Goal: Task Accomplishment & Management: Complete application form

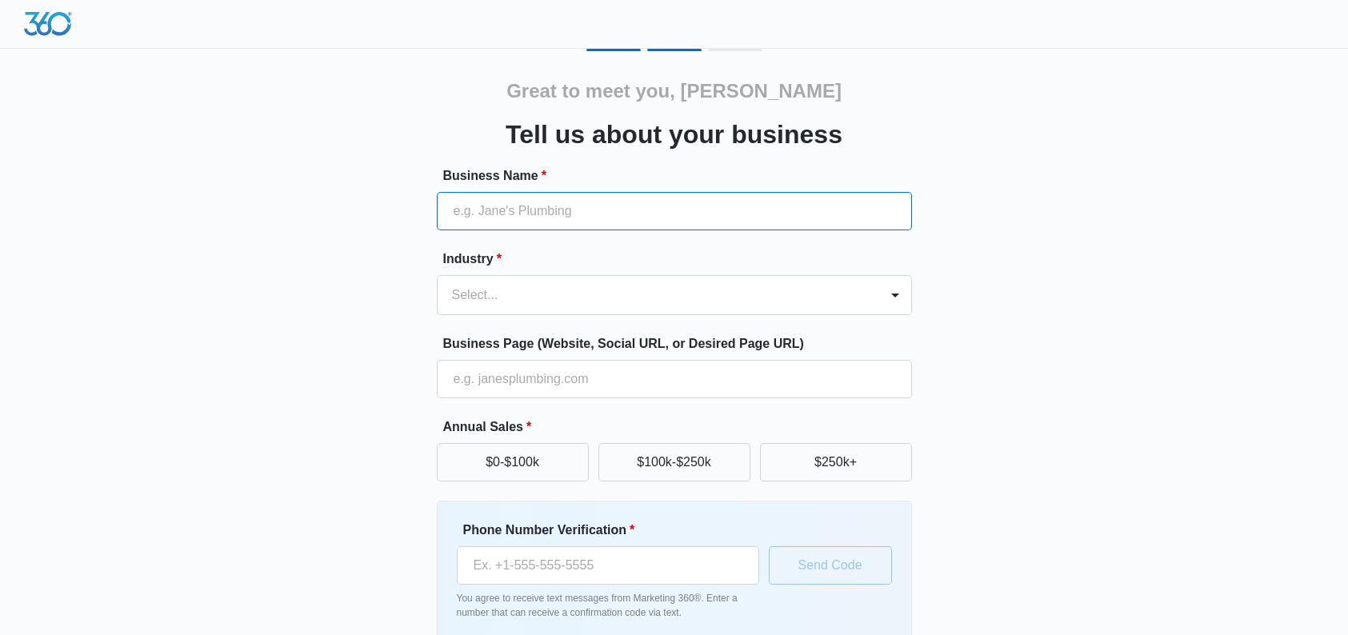
click at [602, 193] on input "Business Name *" at bounding box center [674, 211] width 475 height 38
type input "Miranda IT Solutions, LLC"
type input "(954) 674-8324"
click at [566, 293] on div at bounding box center [655, 295] width 406 height 22
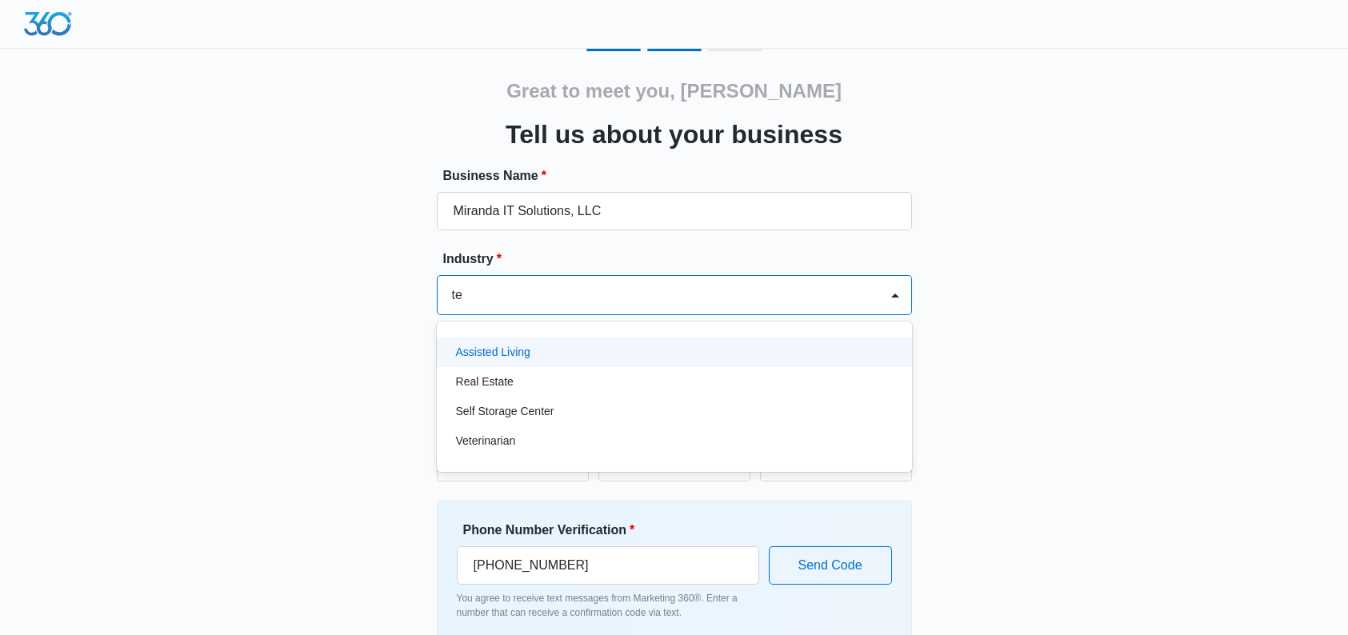
type input "t"
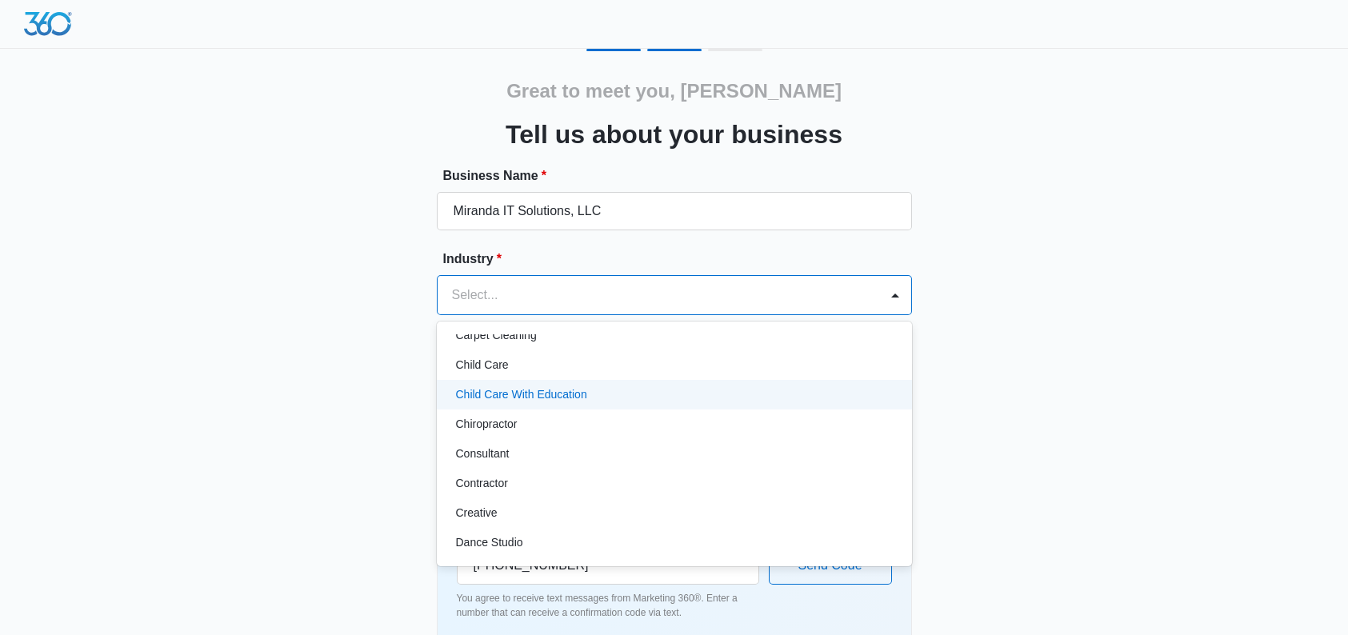
scroll to position [160, 0]
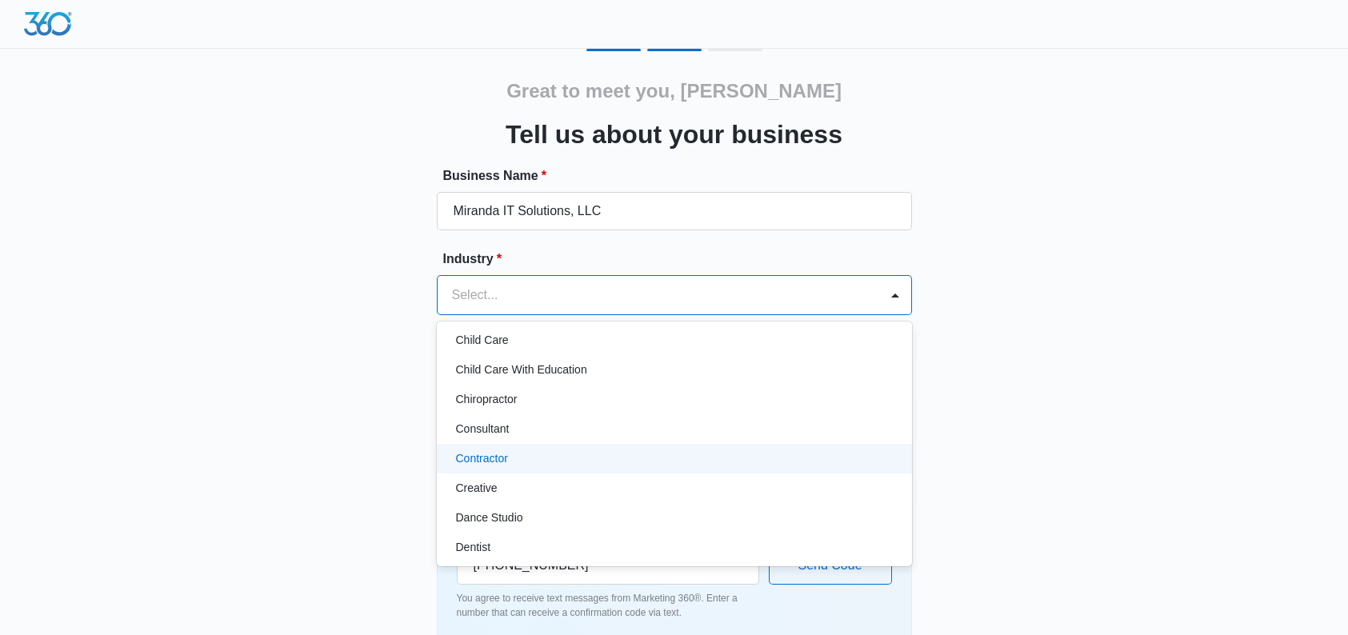
click at [606, 449] on div "Contractor" at bounding box center [674, 459] width 475 height 30
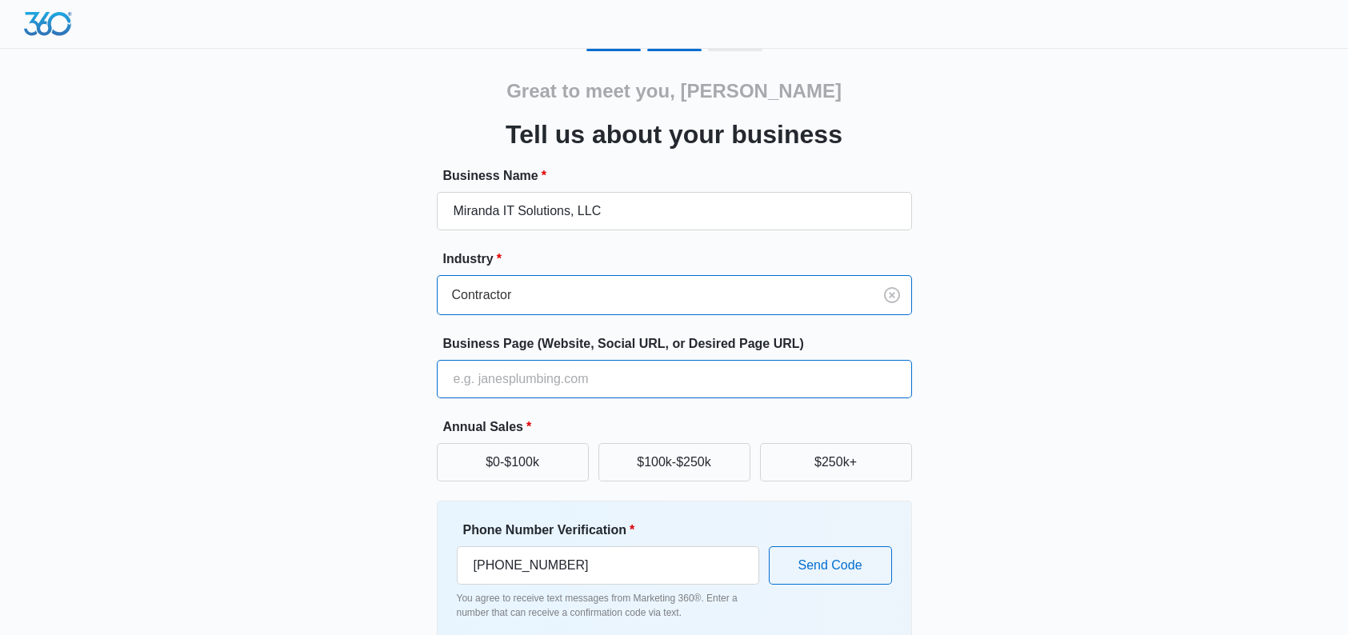
click at [609, 383] on input "Business Page (Website, Social URL, or Desired Page URL)" at bounding box center [674, 379] width 475 height 38
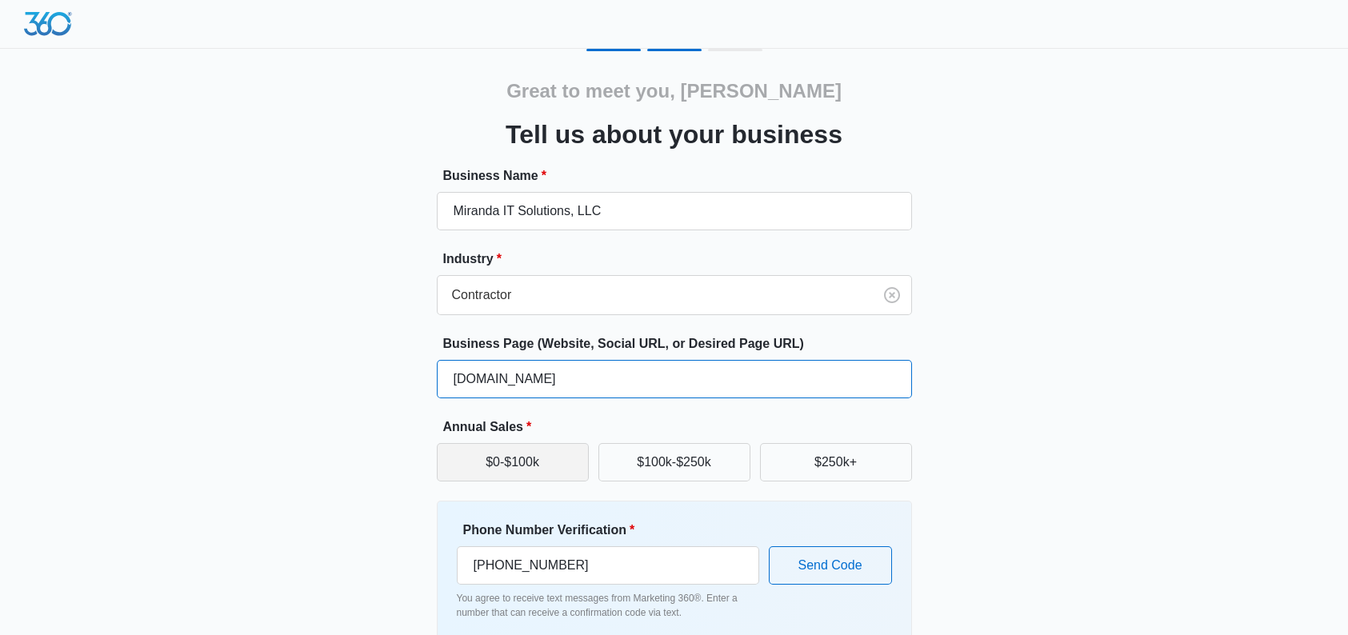
type input "www.consultmiranda.com"
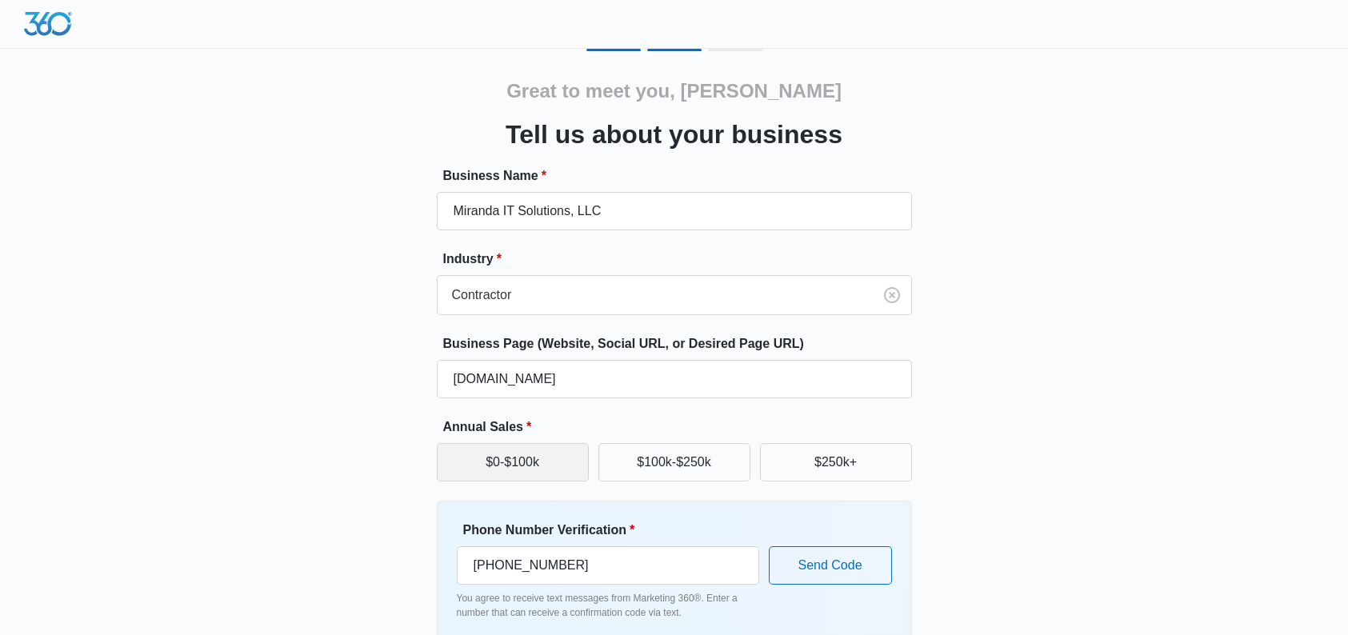
click at [545, 456] on button "$0-$100k" at bounding box center [513, 462] width 152 height 38
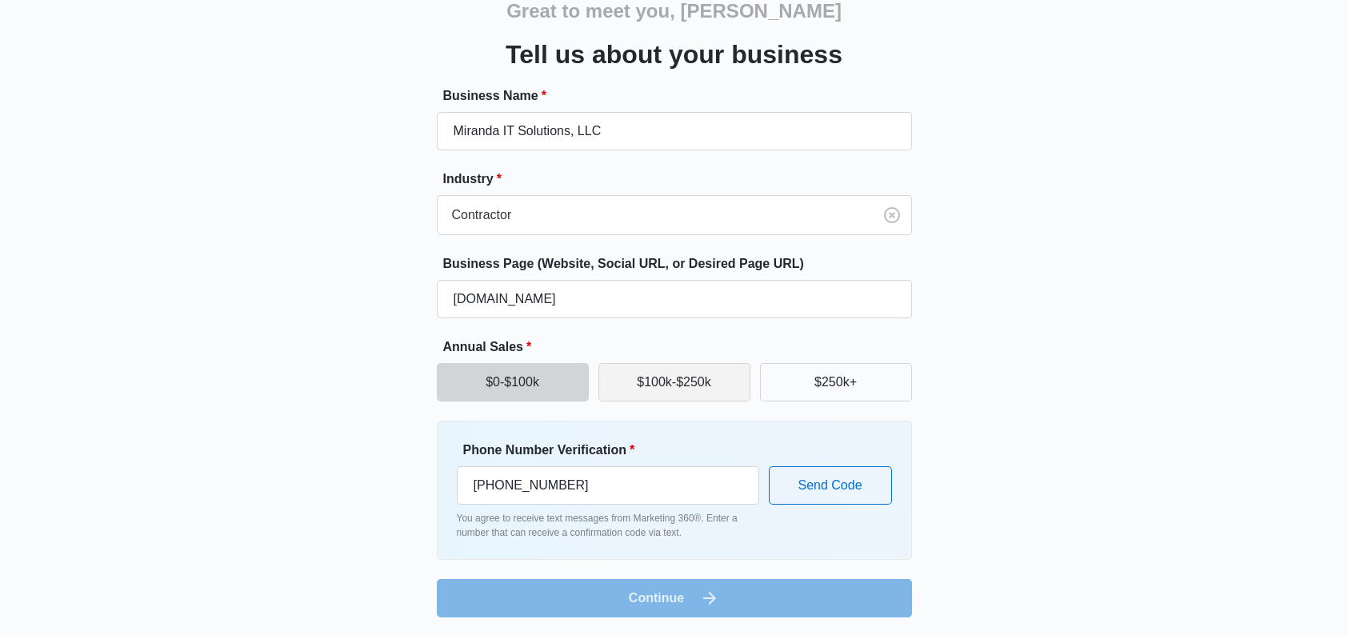
scroll to position [81, 0]
drag, startPoint x: 682, startPoint y: 482, endPoint x: 652, endPoint y: 481, distance: 30.4
click at [652, 481] on input "(954) 674-8324" at bounding box center [608, 485] width 302 height 38
click at [1010, 470] on div "Great to meet you, Gail Tell us about your business Business Name * Miranda IT …" at bounding box center [674, 292] width 960 height 649
drag, startPoint x: 661, startPoint y: 483, endPoint x: 423, endPoint y: 481, distance: 237.6
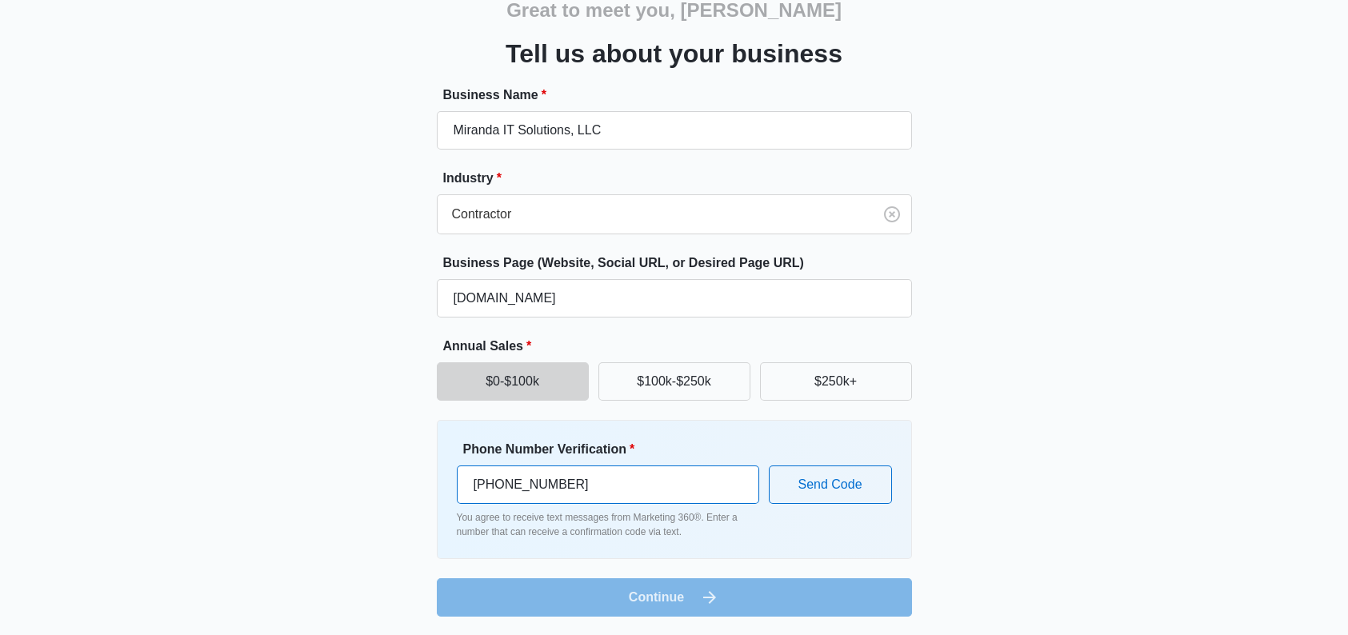
click at [423, 481] on div "Great to meet you, Gail Tell us about your business Business Name * Miranda IT …" at bounding box center [674, 292] width 960 height 649
type input "(954) 448-6862"
click at [859, 490] on button "Send Code" at bounding box center [830, 485] width 123 height 38
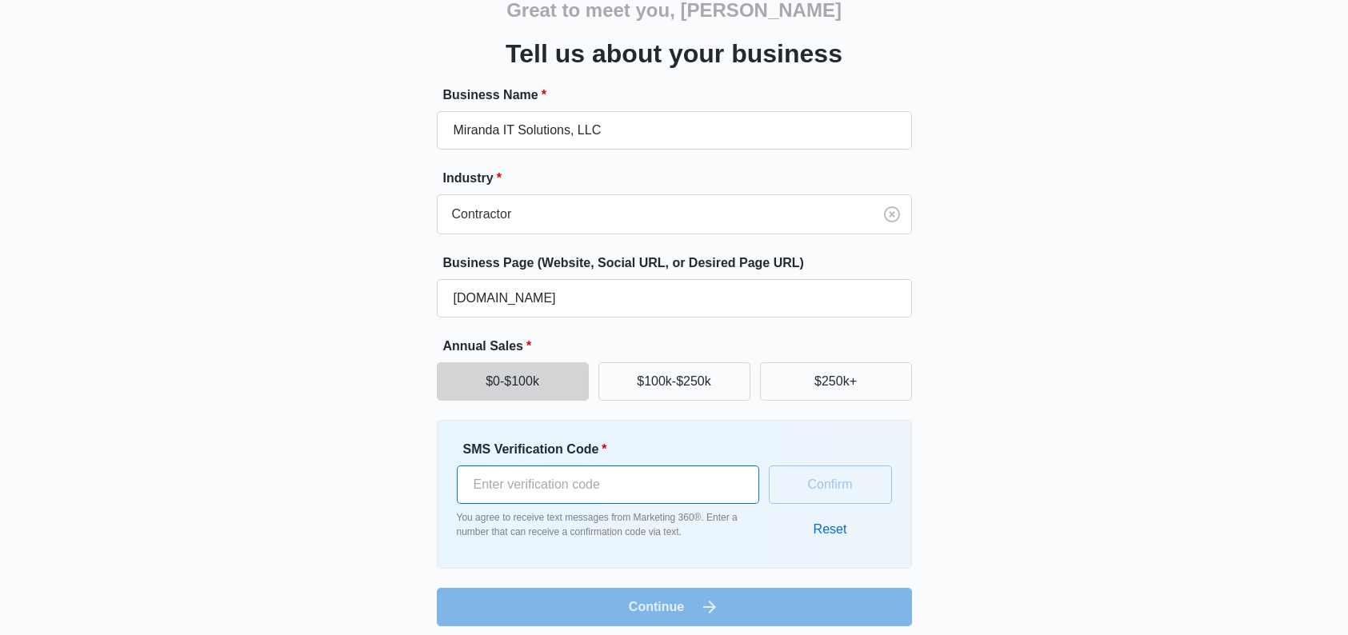
click at [669, 493] on input "SMS Verification Code *" at bounding box center [608, 485] width 302 height 38
type input "204881"
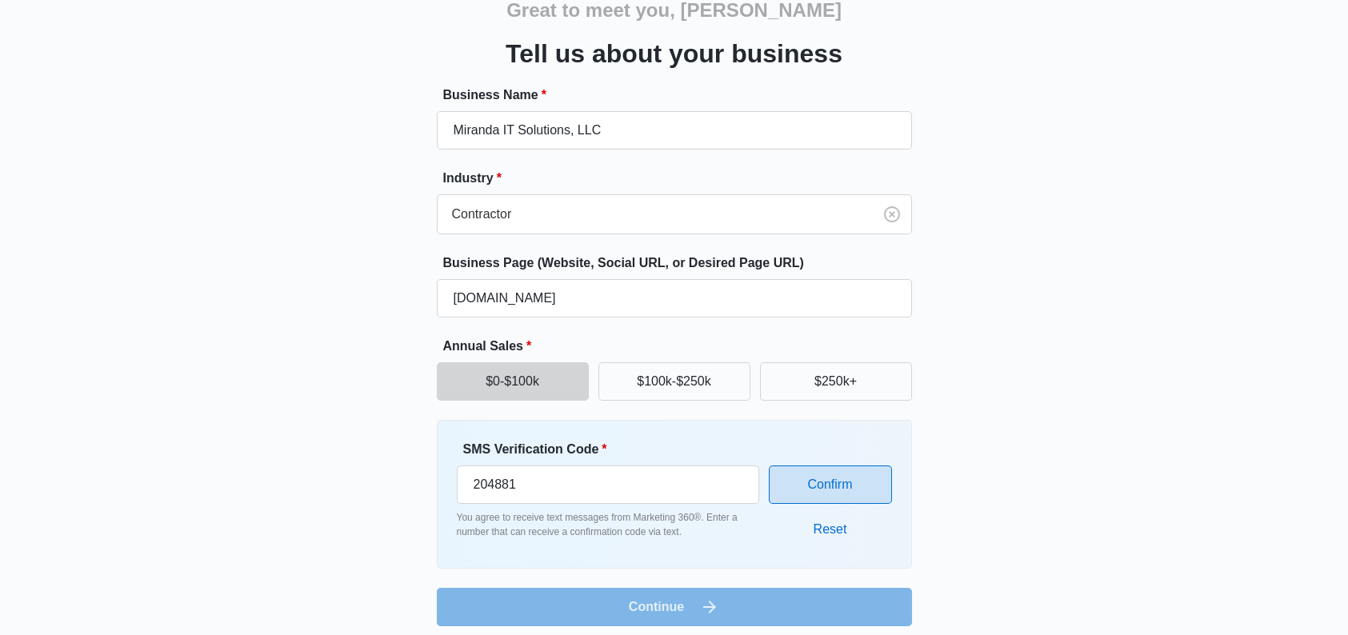
click at [813, 490] on button "Confirm" at bounding box center [830, 485] width 123 height 38
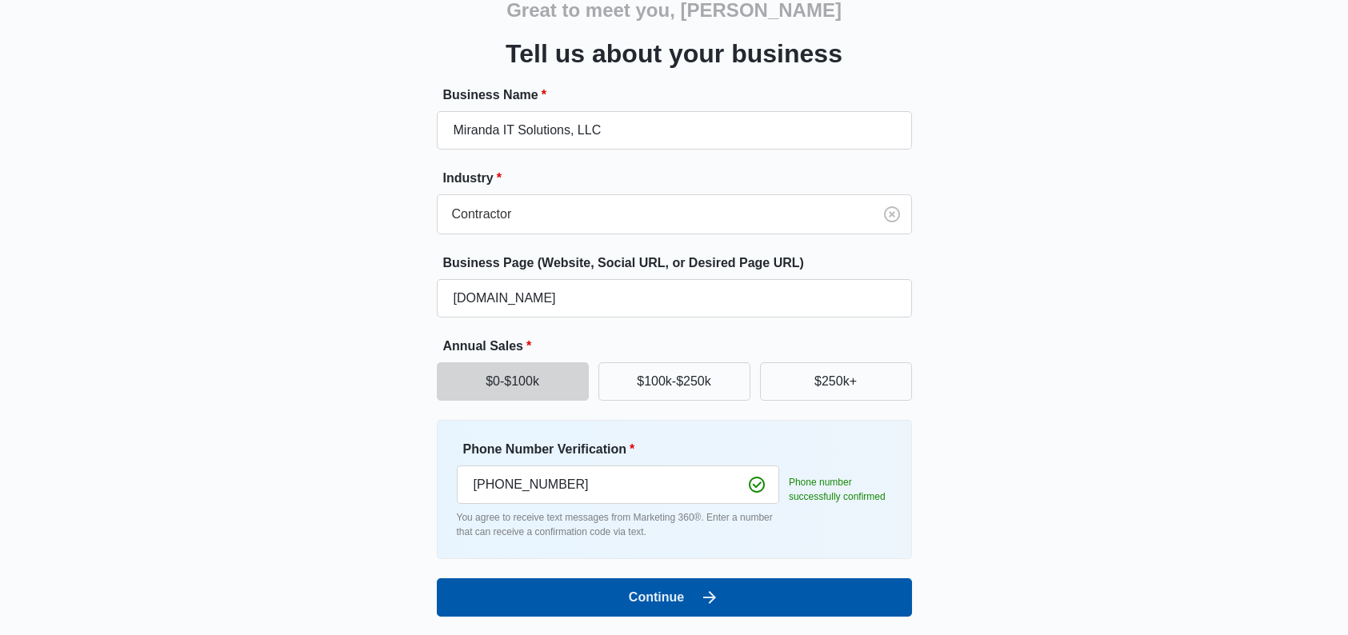
click at [652, 602] on button "Continue" at bounding box center [674, 597] width 475 height 38
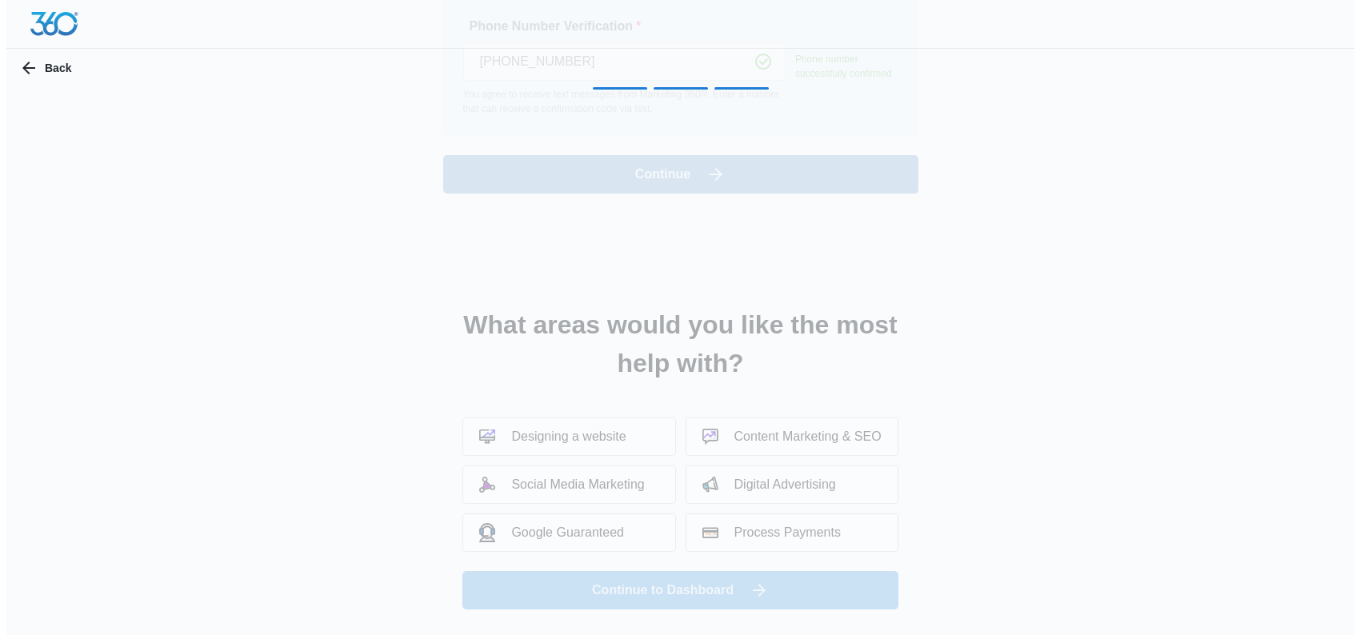
scroll to position [0, 0]
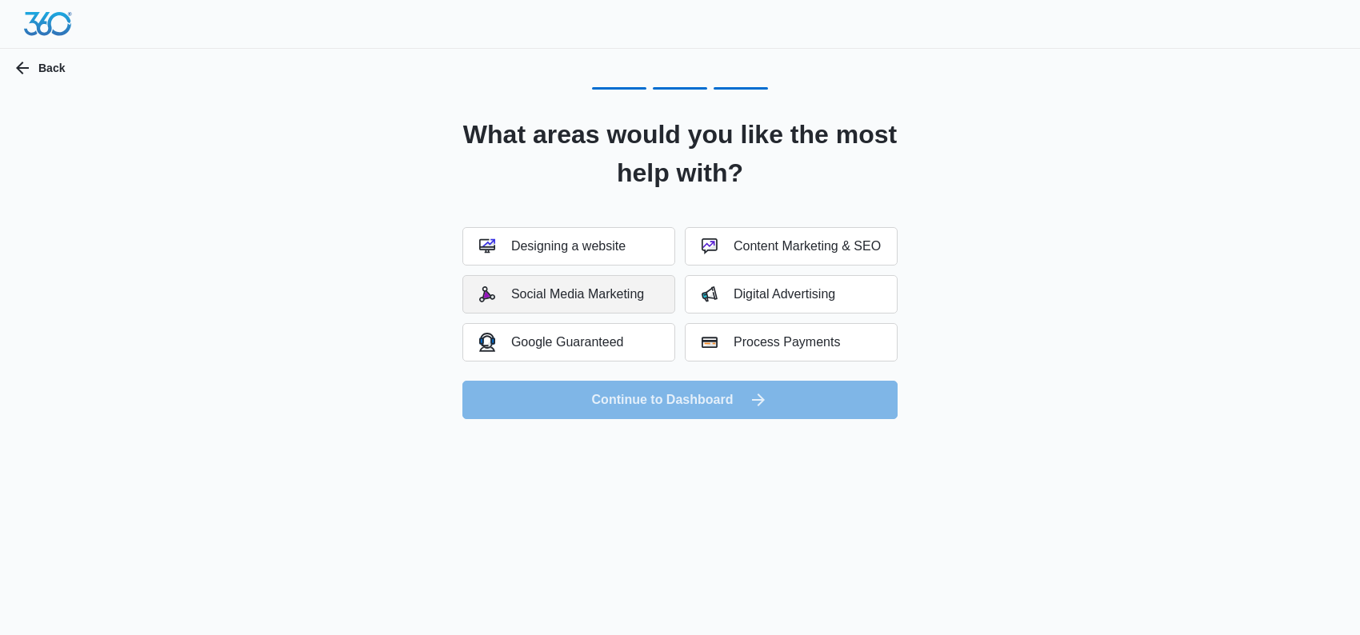
click at [564, 302] on button "Social Media Marketing" at bounding box center [568, 294] width 213 height 38
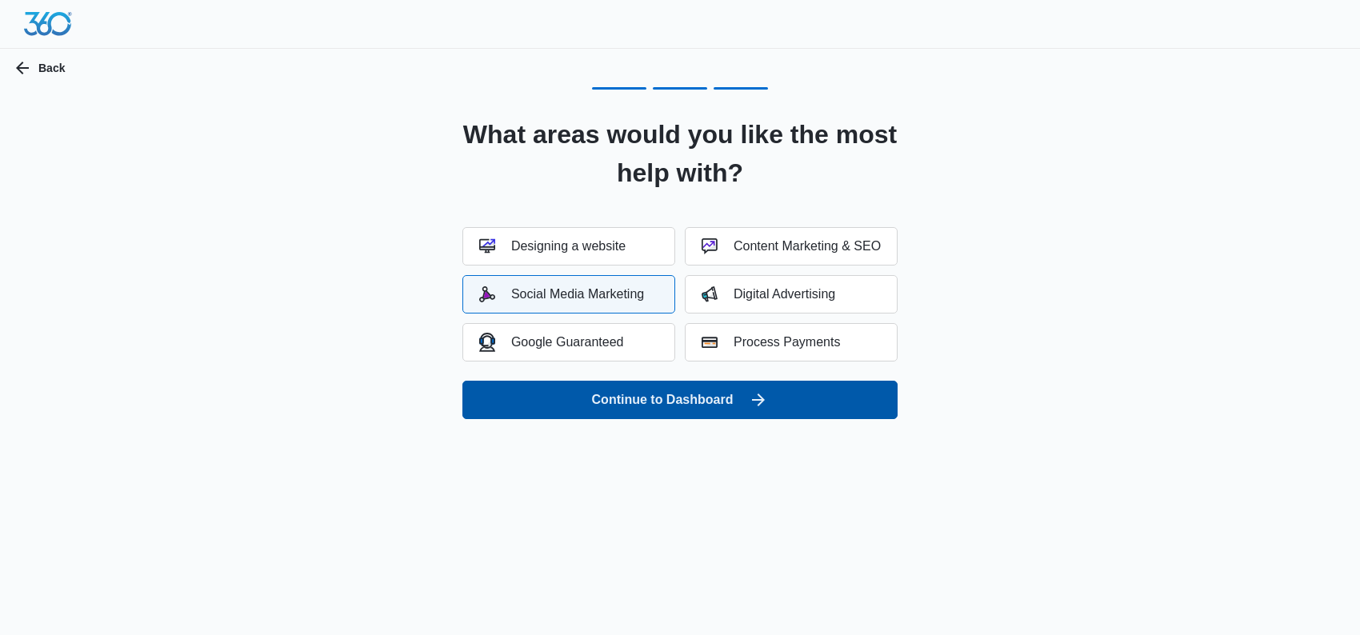
click at [602, 396] on button "Continue to Dashboard" at bounding box center [679, 400] width 435 height 38
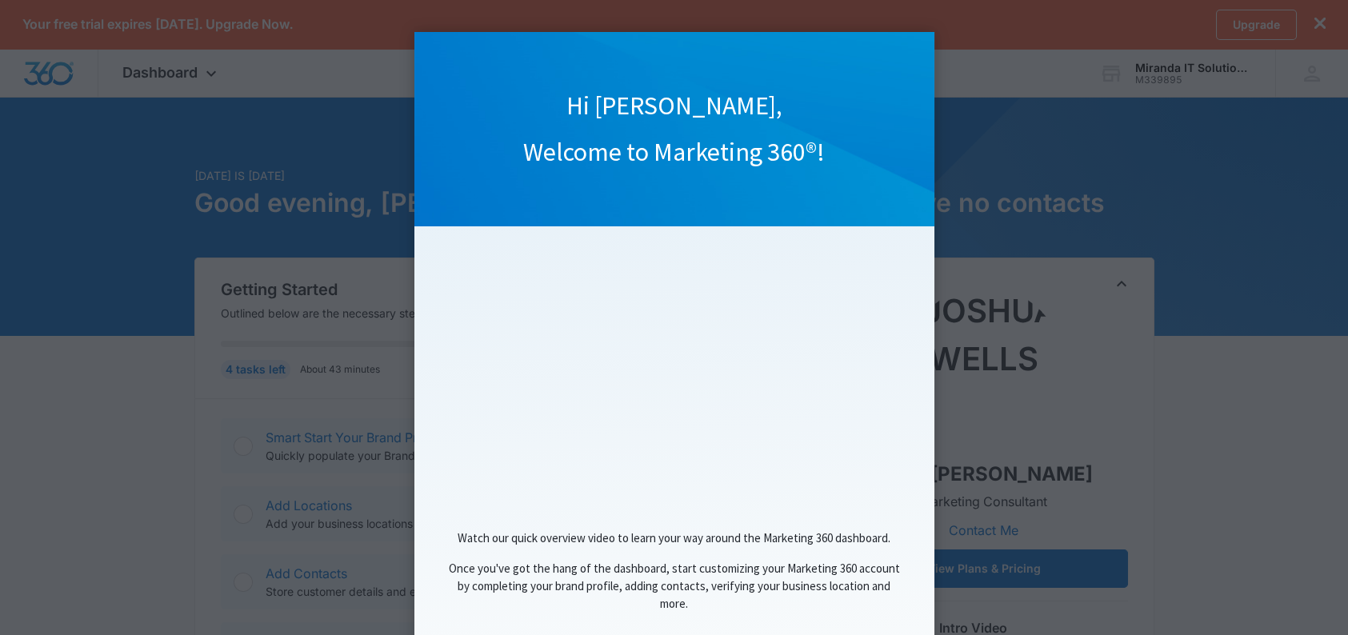
click at [990, 155] on appcues "Hi [PERSON_NAME], Welcome to Marketing 360®! Watch our quick overview video to …" at bounding box center [674, 317] width 1348 height 635
